Goal: Information Seeking & Learning: Check status

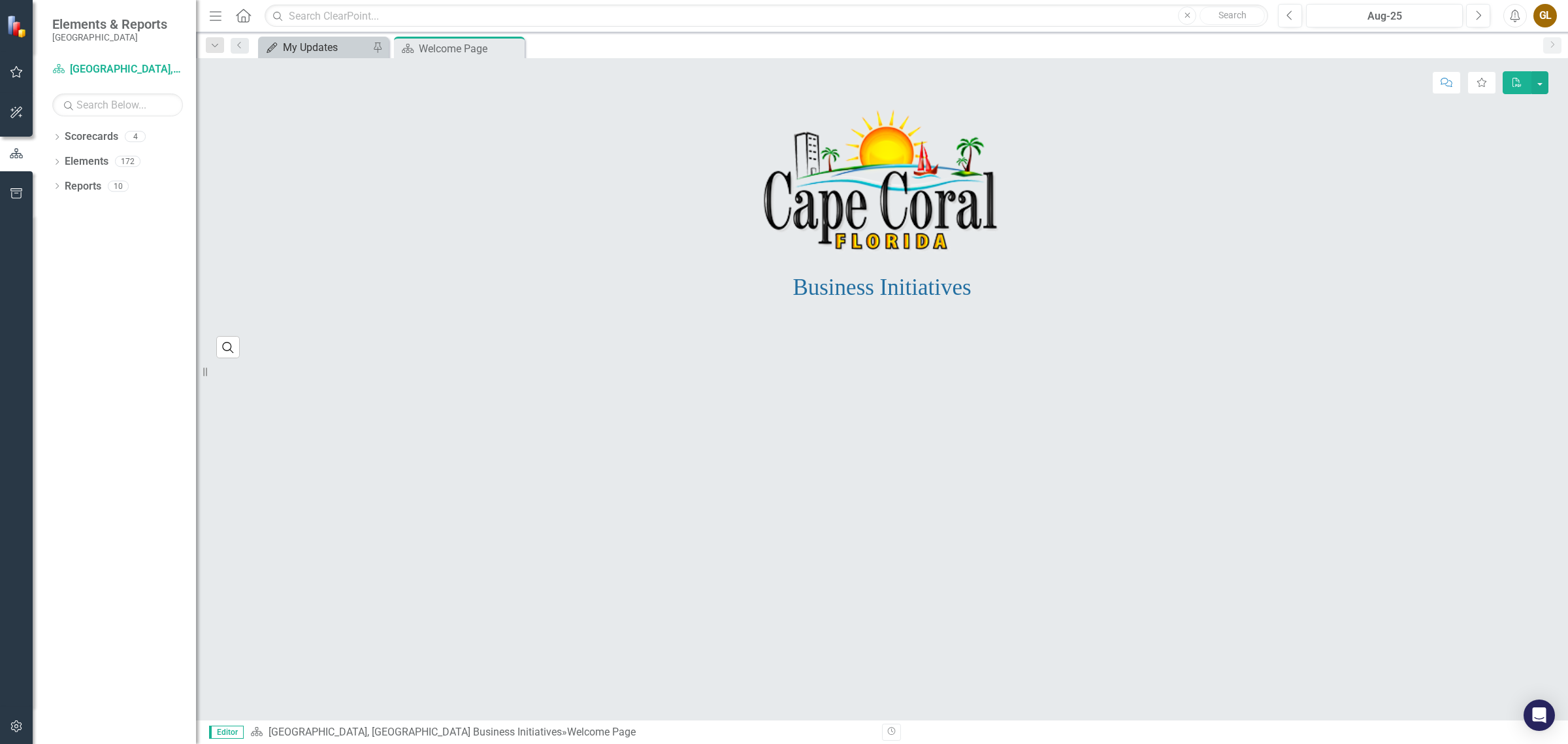
click at [310, 51] on div "My Updates" at bounding box center [326, 47] width 86 height 16
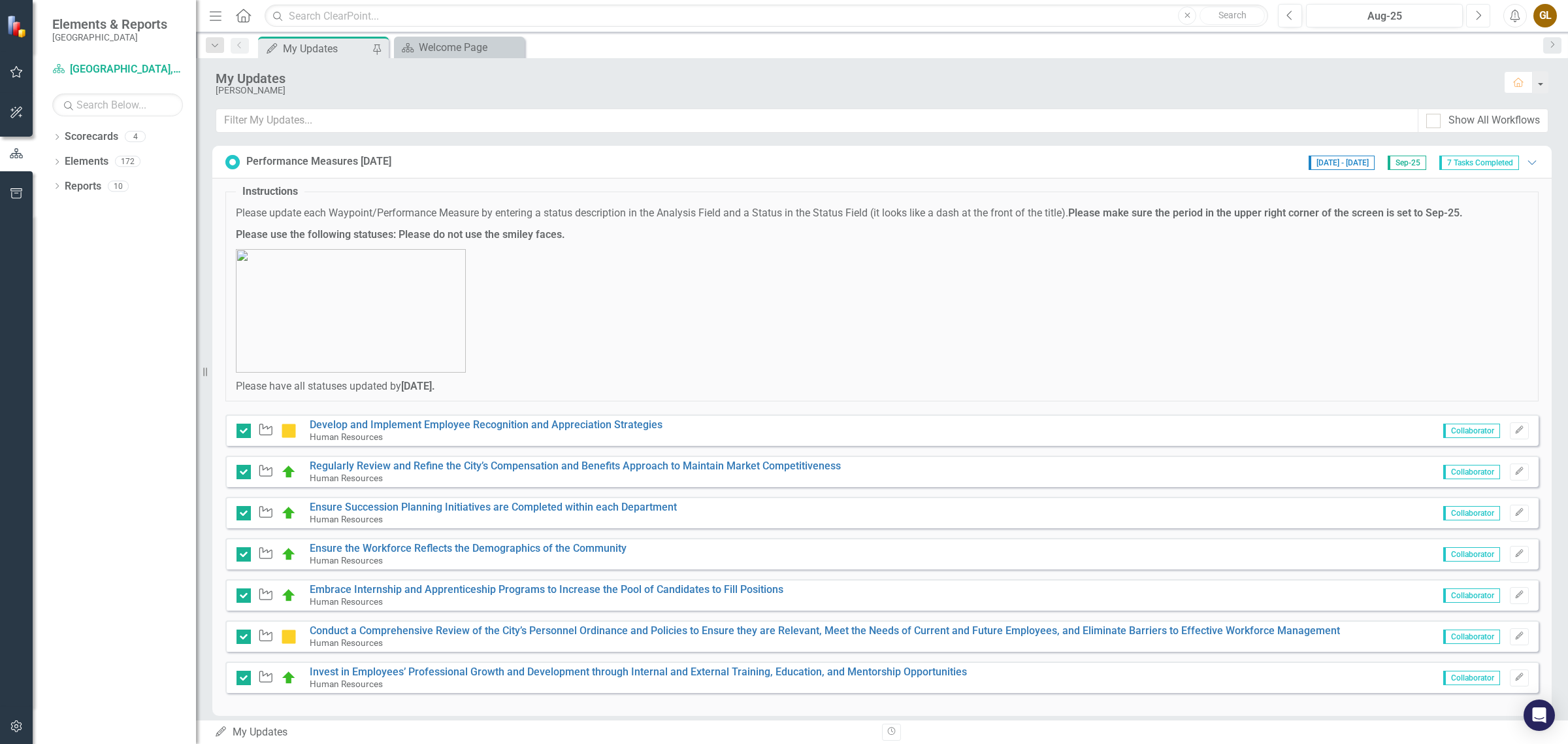
click at [1477, 14] on icon "Next" at bounding box center [1478, 16] width 7 height 12
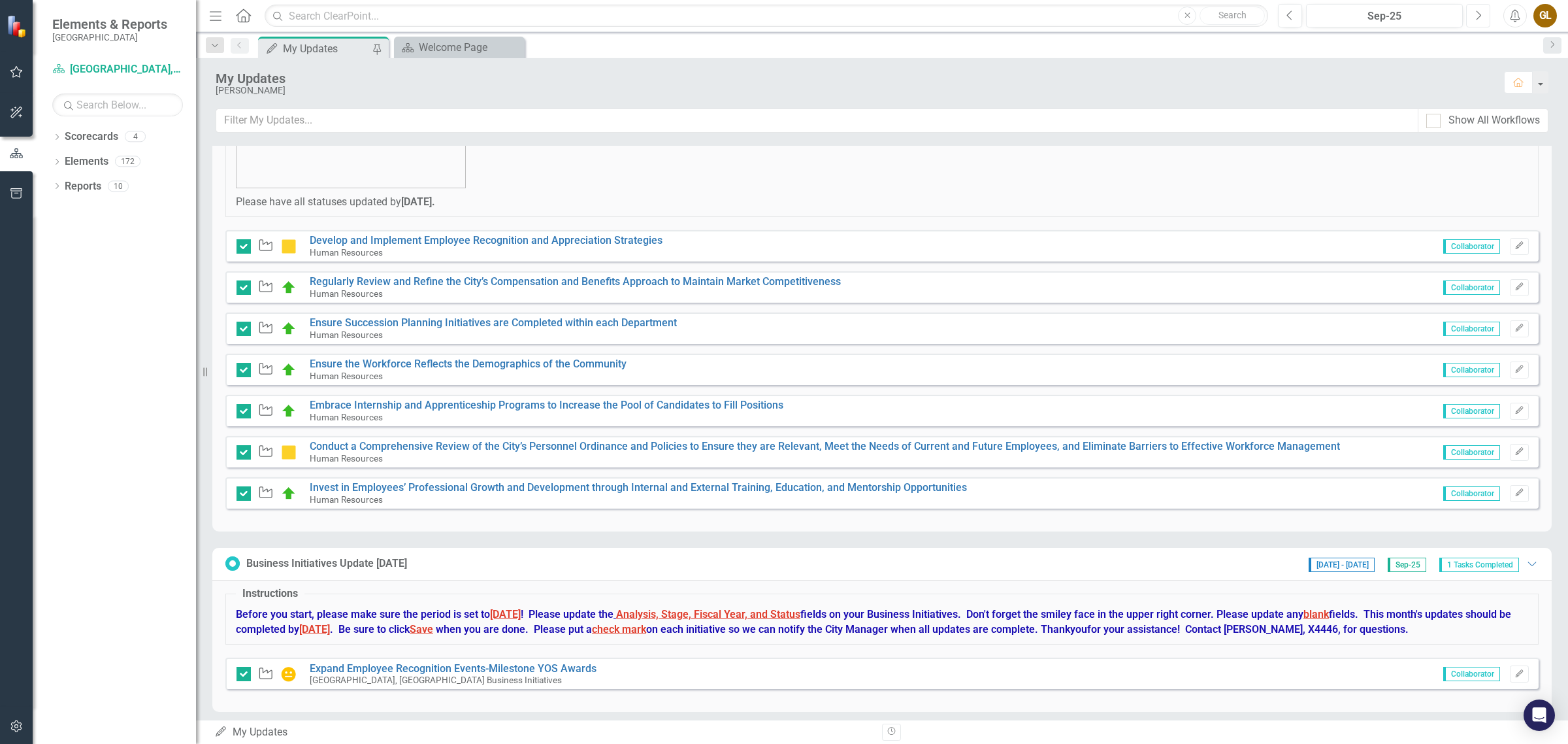
scroll to position [194, 0]
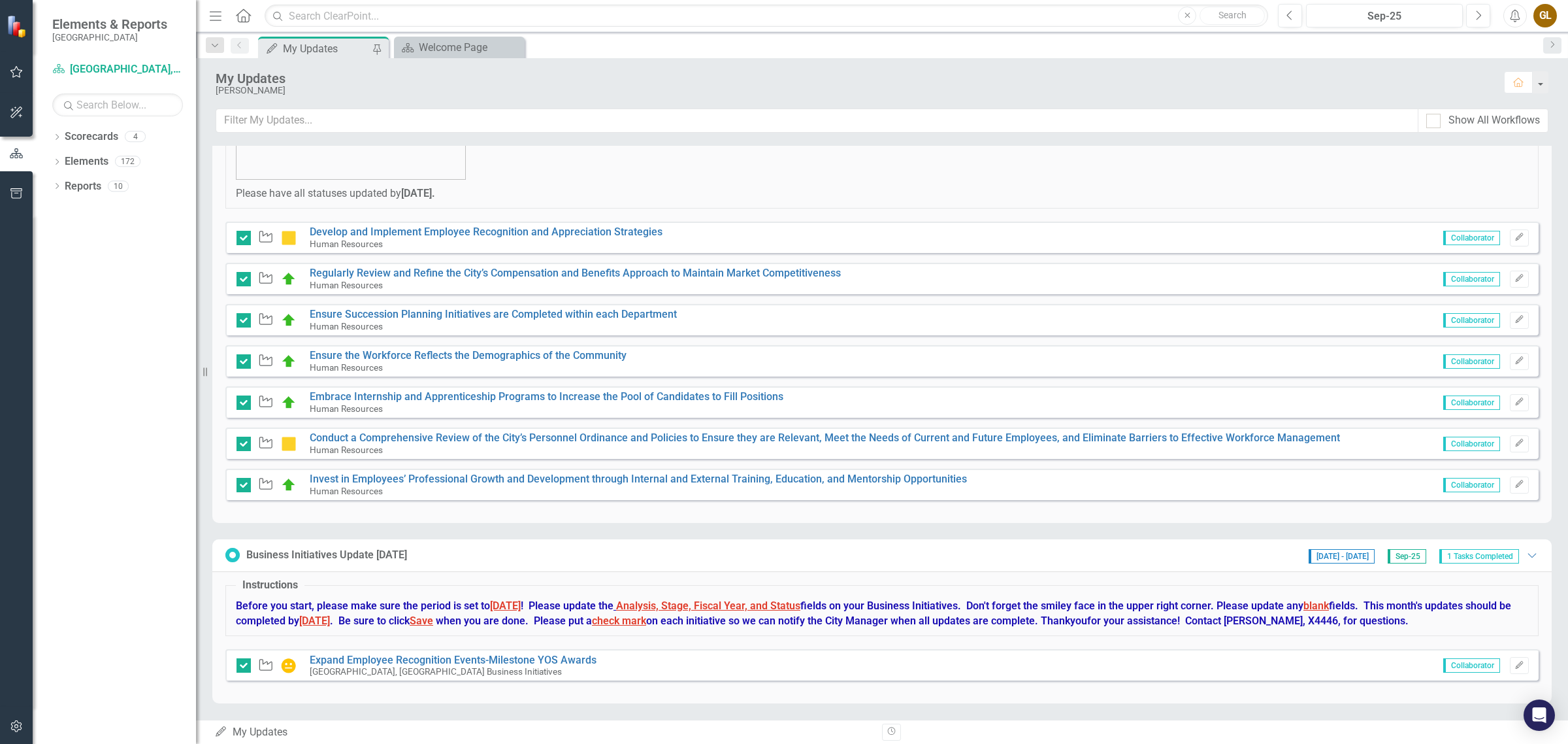
click at [265, 236] on icon "Waypoint" at bounding box center [266, 236] width 17 height 13
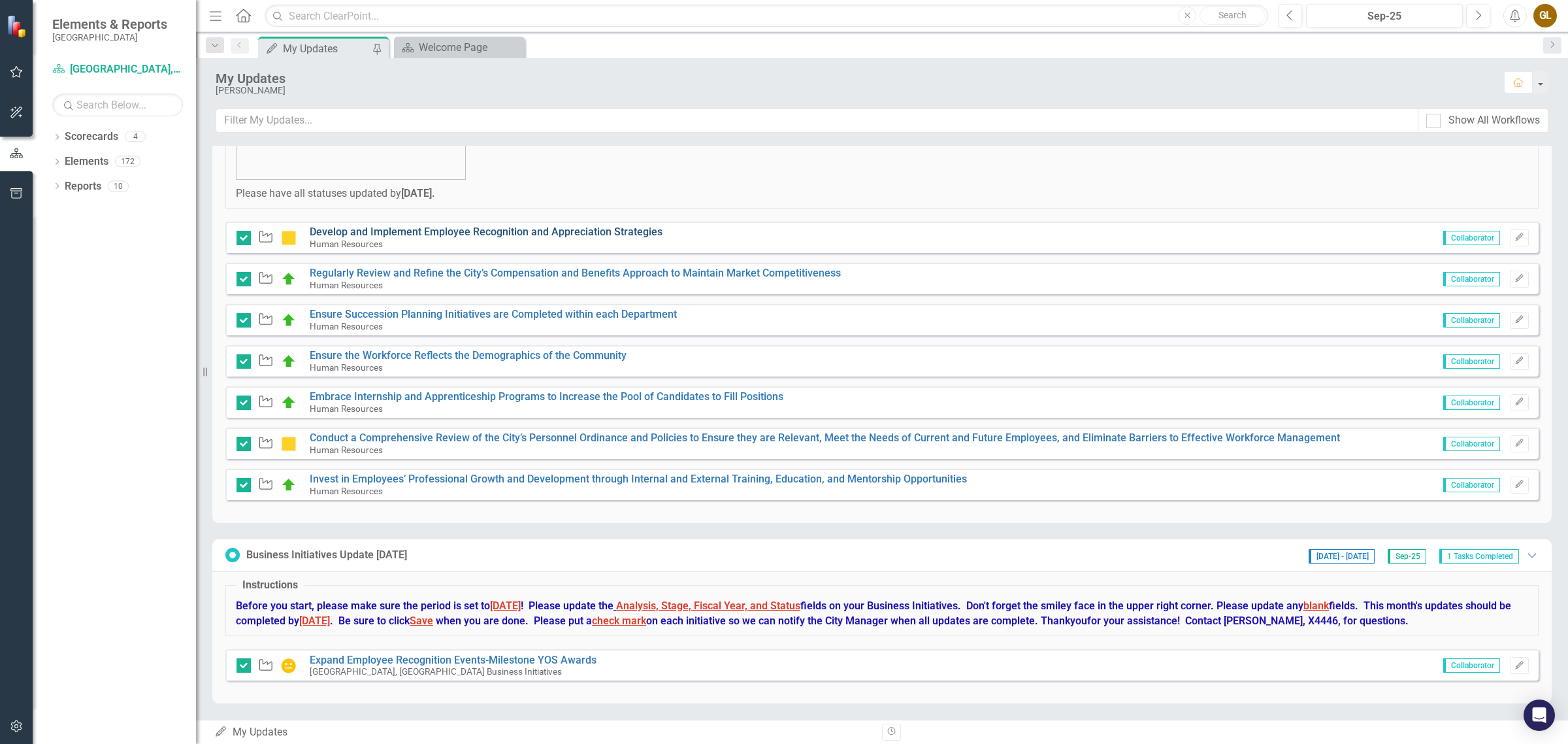
click at [382, 229] on link "Develop and Implement Employee Recognition and Appreciation Strategies" at bounding box center [486, 232] width 353 height 12
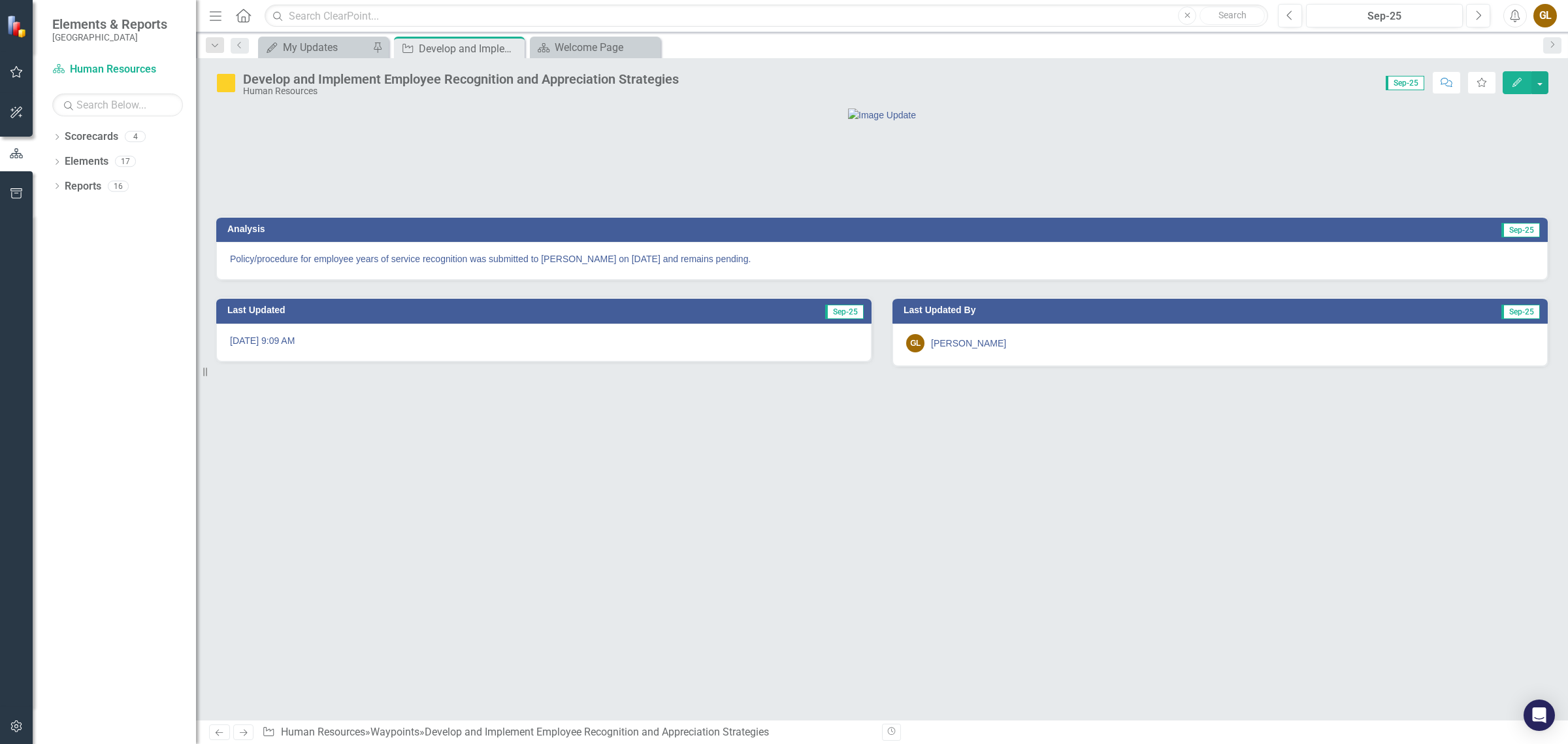
click at [221, 84] on img at bounding box center [225, 82] width 21 height 21
click at [262, 80] on div "Develop and Implement Employee Recognition and Appreciation Strategies" at bounding box center [461, 79] width 436 height 14
click at [224, 80] on img at bounding box center [225, 82] width 21 height 21
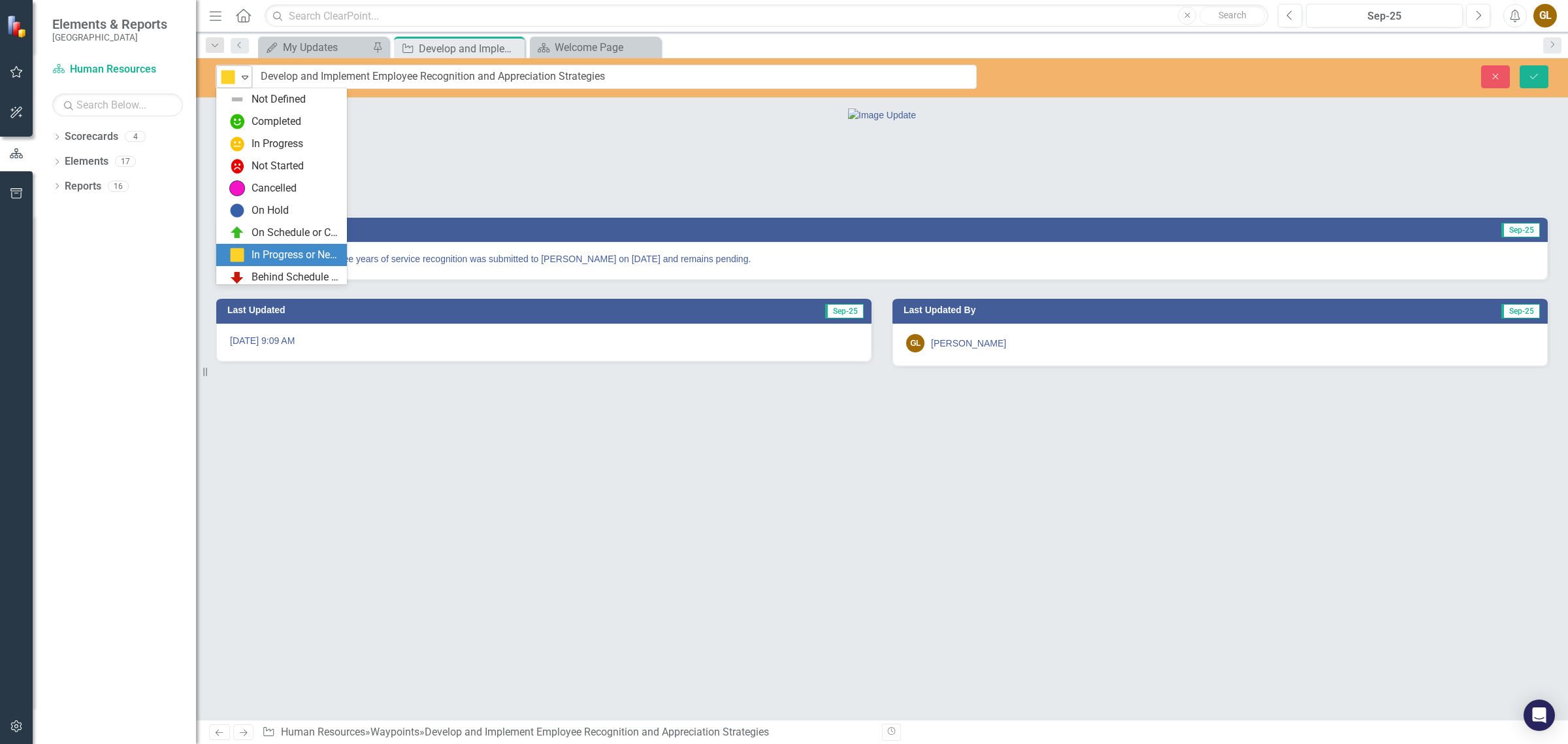
click at [244, 77] on icon "Expand" at bounding box center [245, 76] width 13 height 10
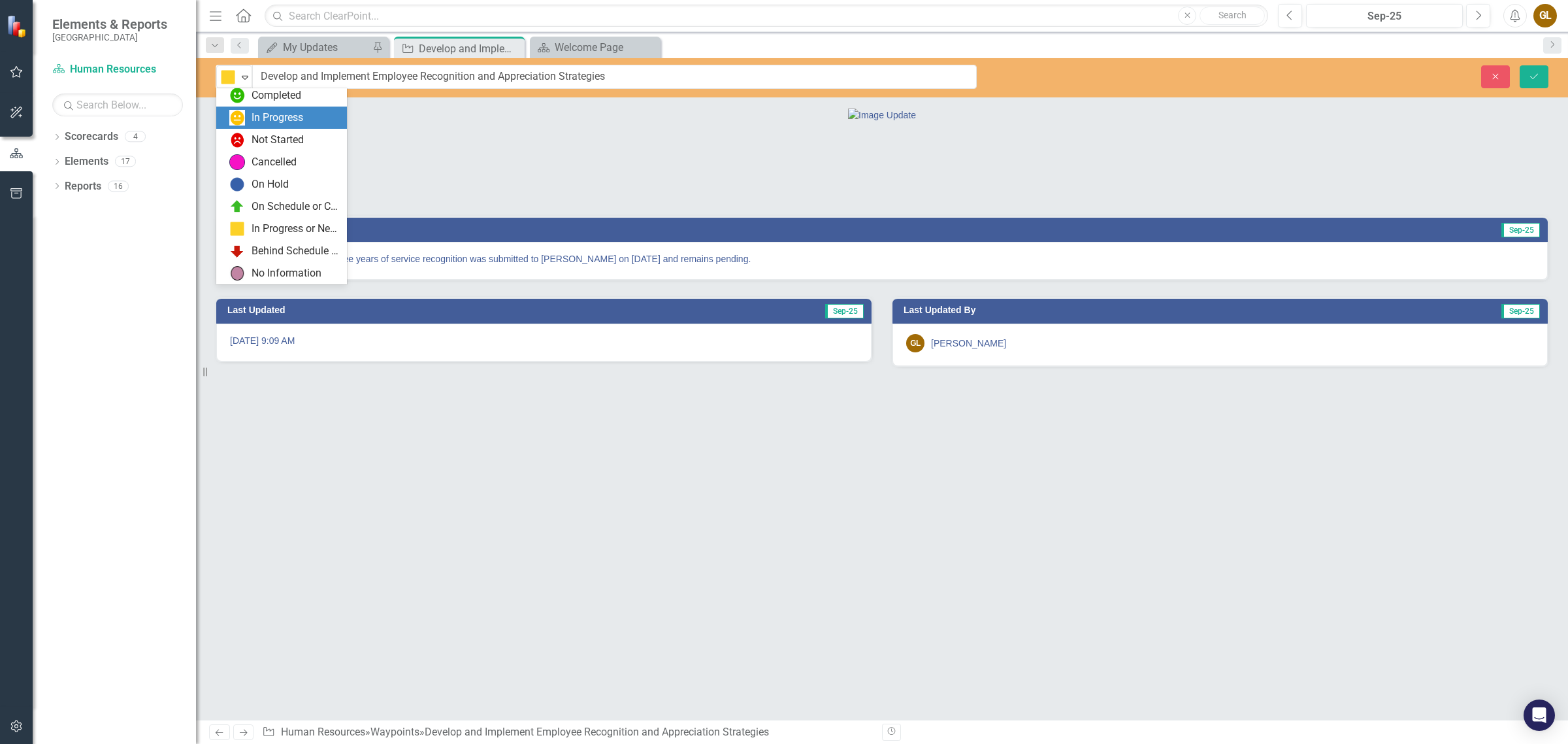
click at [468, 121] on div at bounding box center [882, 115] width 1332 height 14
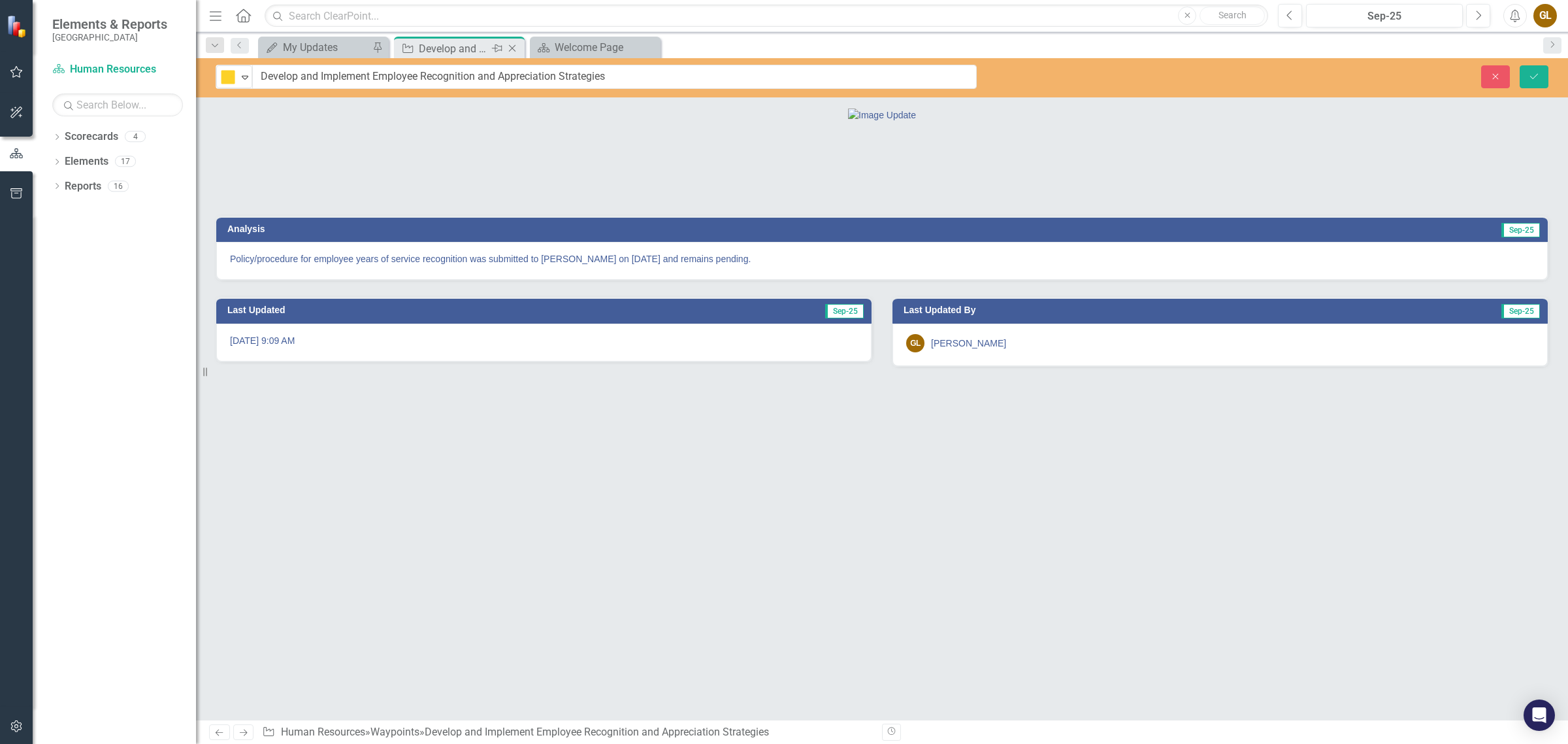
click at [511, 44] on icon "Close" at bounding box center [512, 47] width 13 height 10
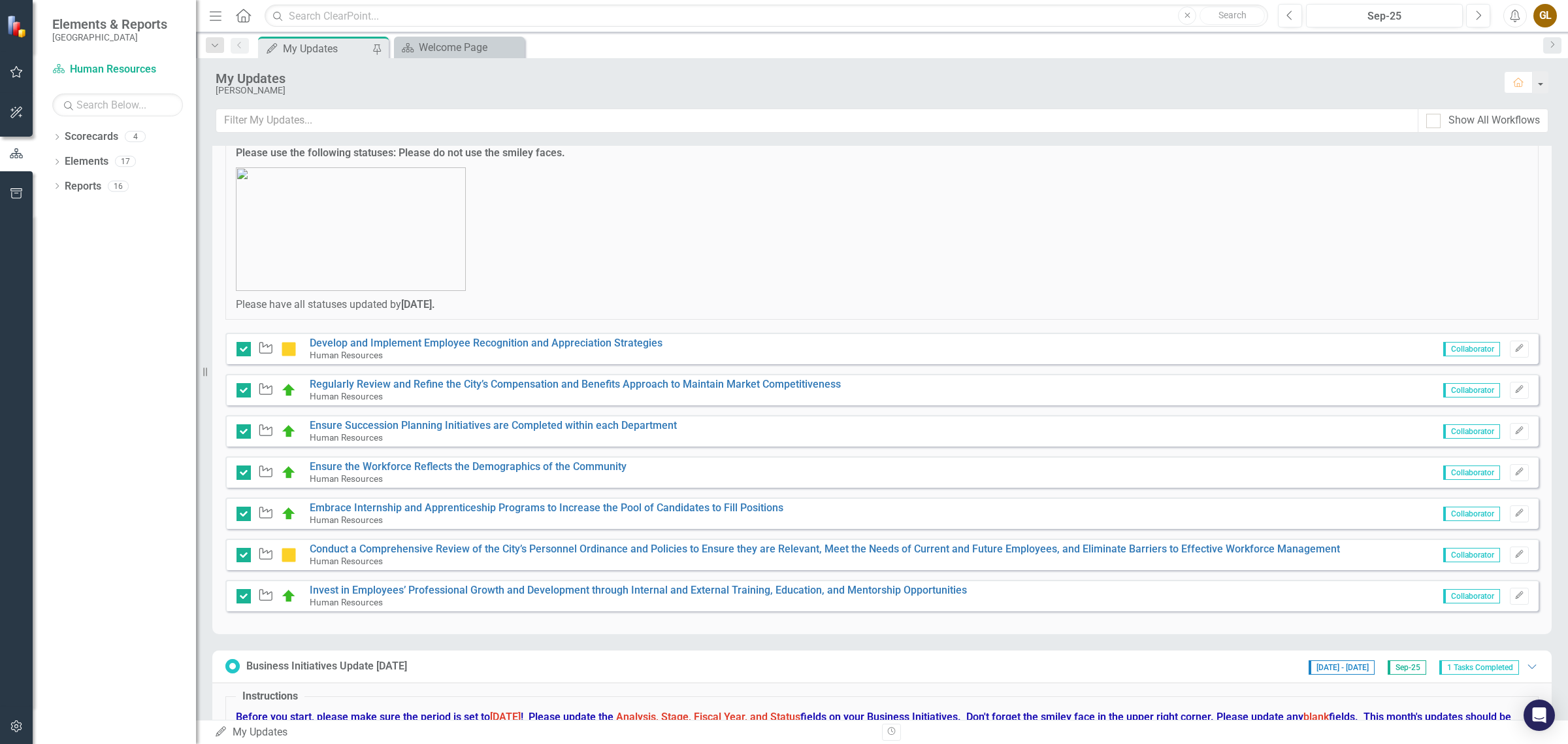
scroll to position [194, 0]
